Goal: Navigation & Orientation: Understand site structure

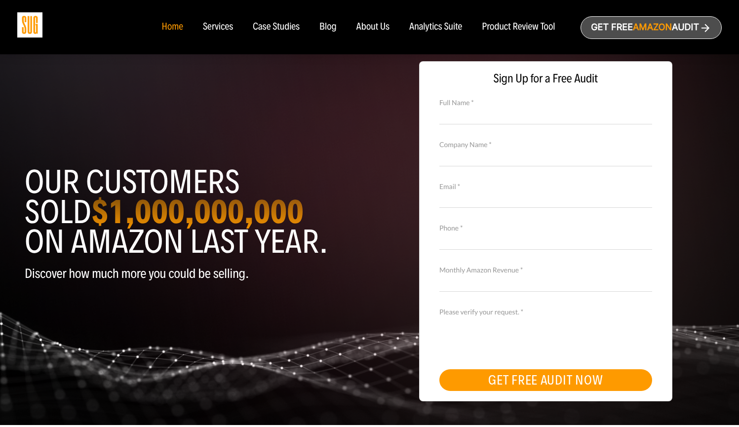
click at [508, 27] on div "Product Review Tool" at bounding box center [518, 27] width 73 height 11
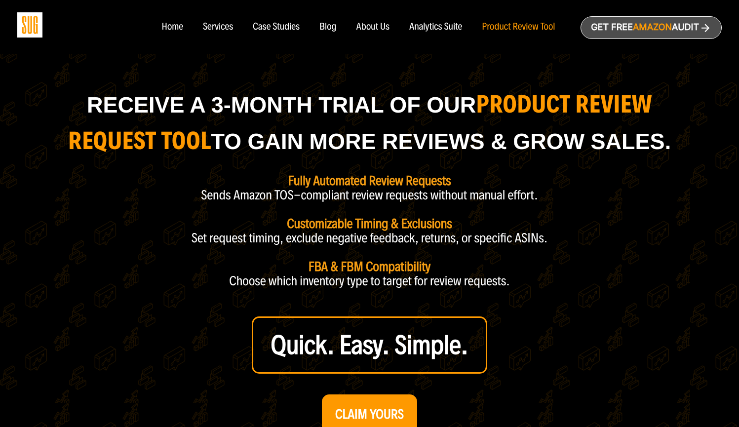
click at [371, 28] on div "About Us" at bounding box center [374, 27] width 34 height 11
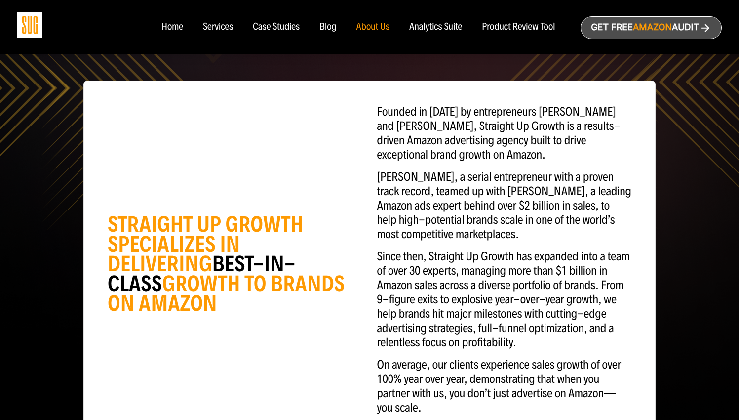
scroll to position [121, 0]
